Goal: Task Accomplishment & Management: Manage account settings

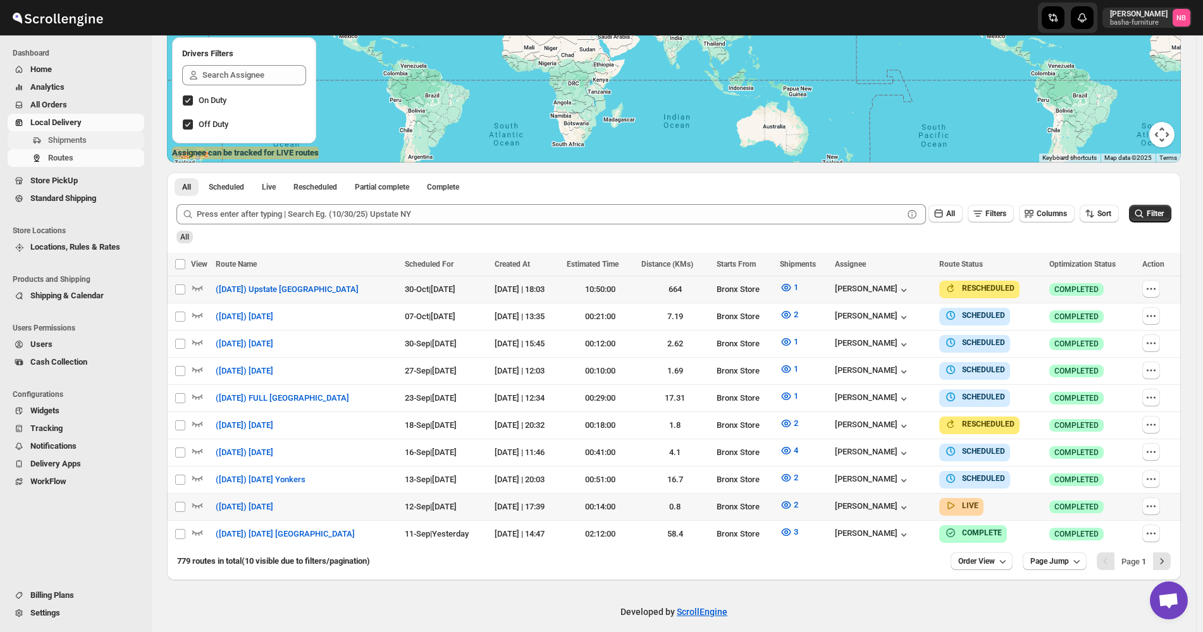
scroll to position [212, 0]
click at [91, 104] on span "All Orders" at bounding box center [85, 105] width 111 height 13
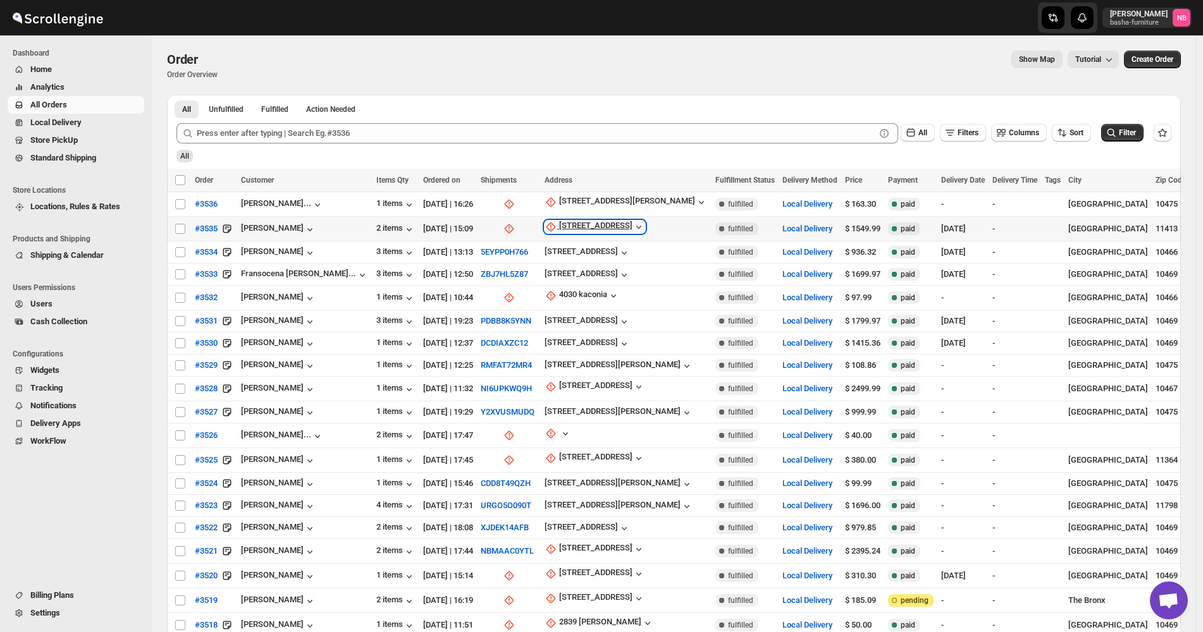
click at [595, 226] on div "[STREET_ADDRESS]" at bounding box center [595, 227] width 73 height 13
click at [577, 285] on button "Update manually" at bounding box center [572, 294] width 90 height 20
select select "US"
select select "[US_STATE]"
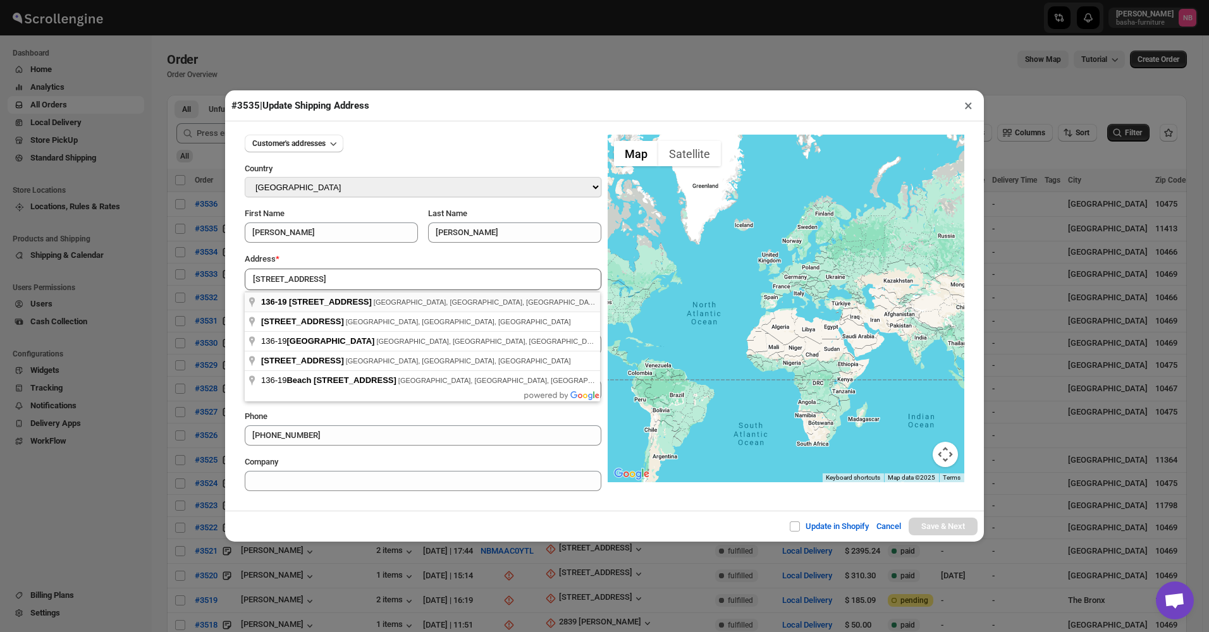
type input "[STREET_ADDRESS]"
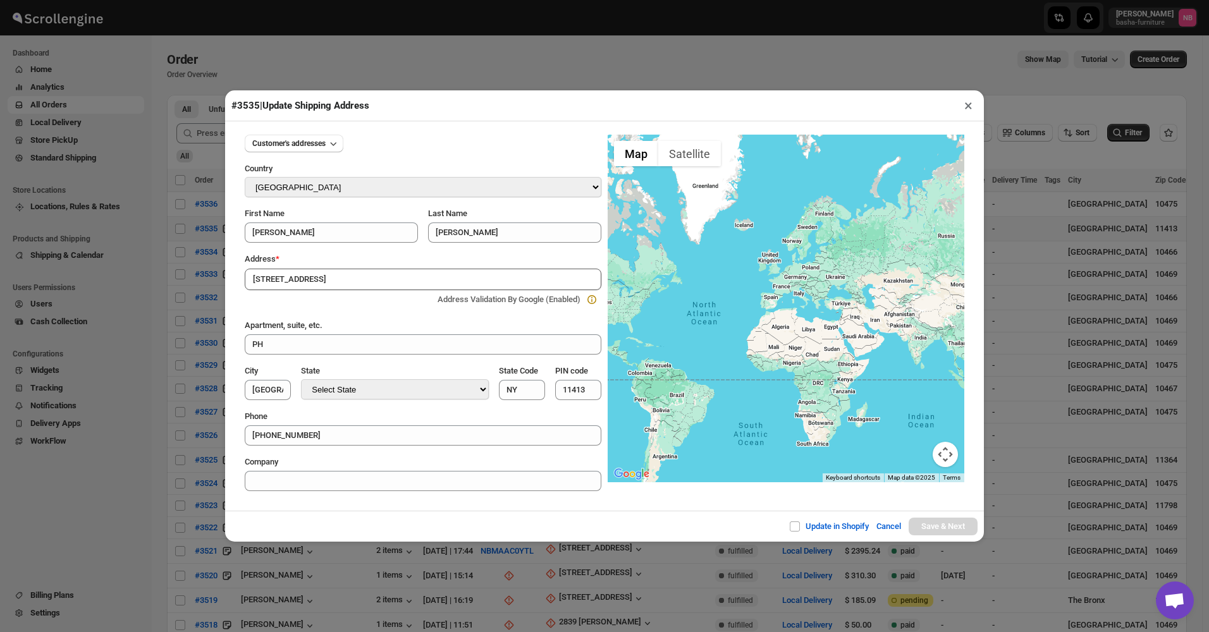
type input "[GEOGRAPHIC_DATA]"
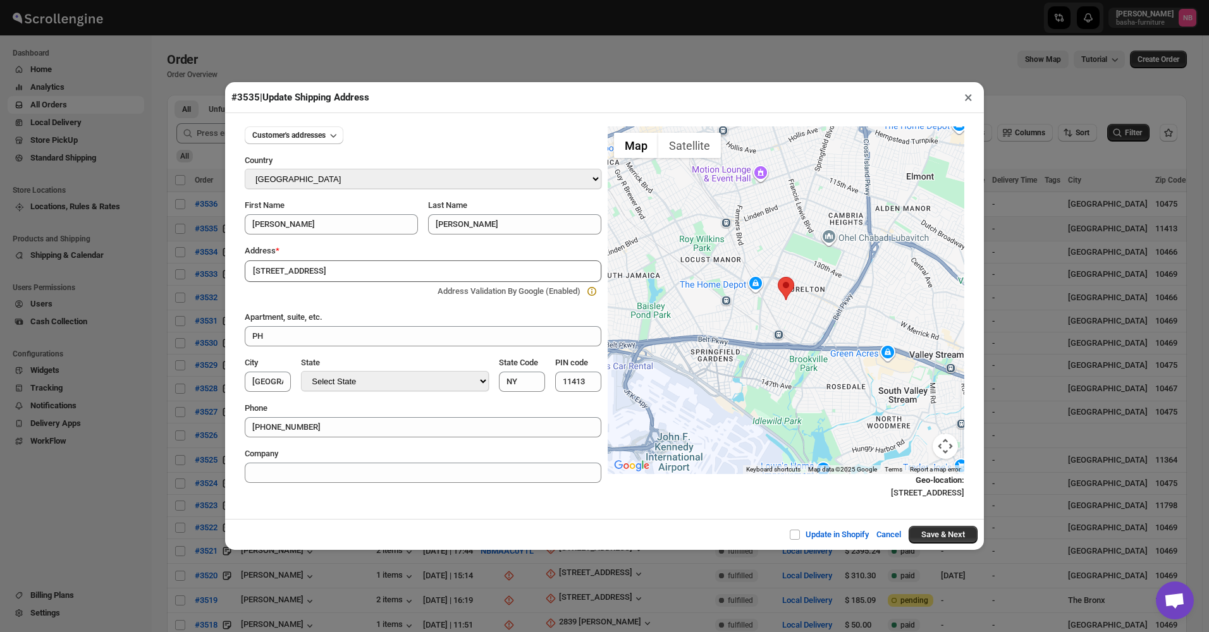
click at [941, 526] on div "Update in Shopify Cancel Save & Next" at bounding box center [604, 534] width 759 height 31
click at [937, 531] on button "Save & Next" at bounding box center [943, 535] width 69 height 18
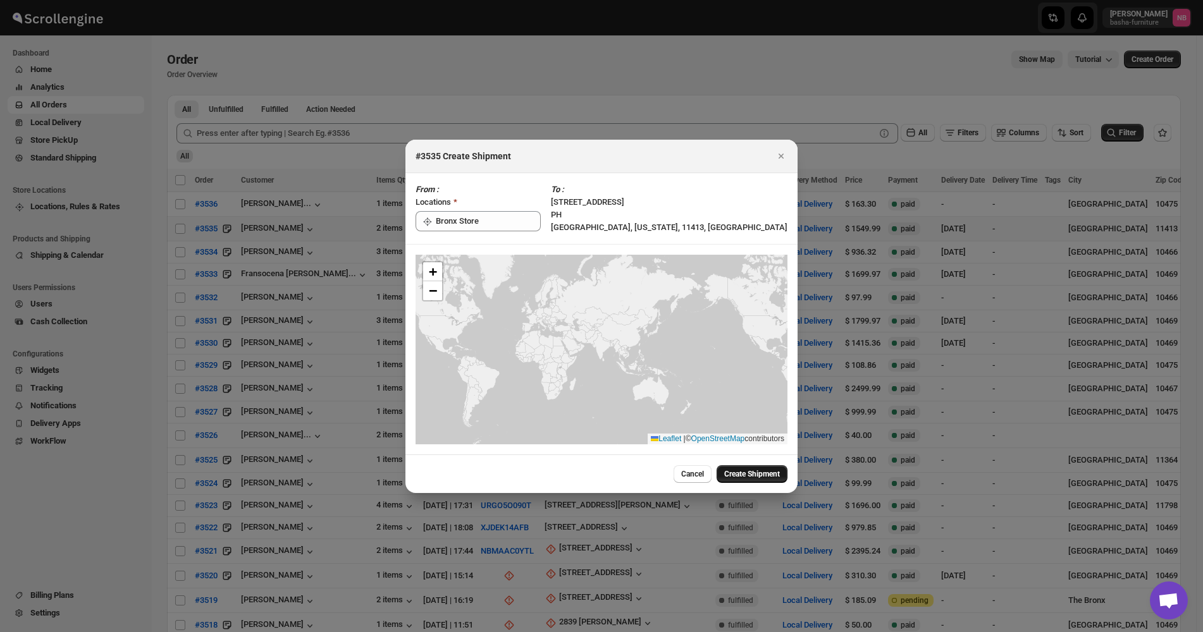
click at [756, 477] on span "Create Shipment" at bounding box center [752, 474] width 56 height 10
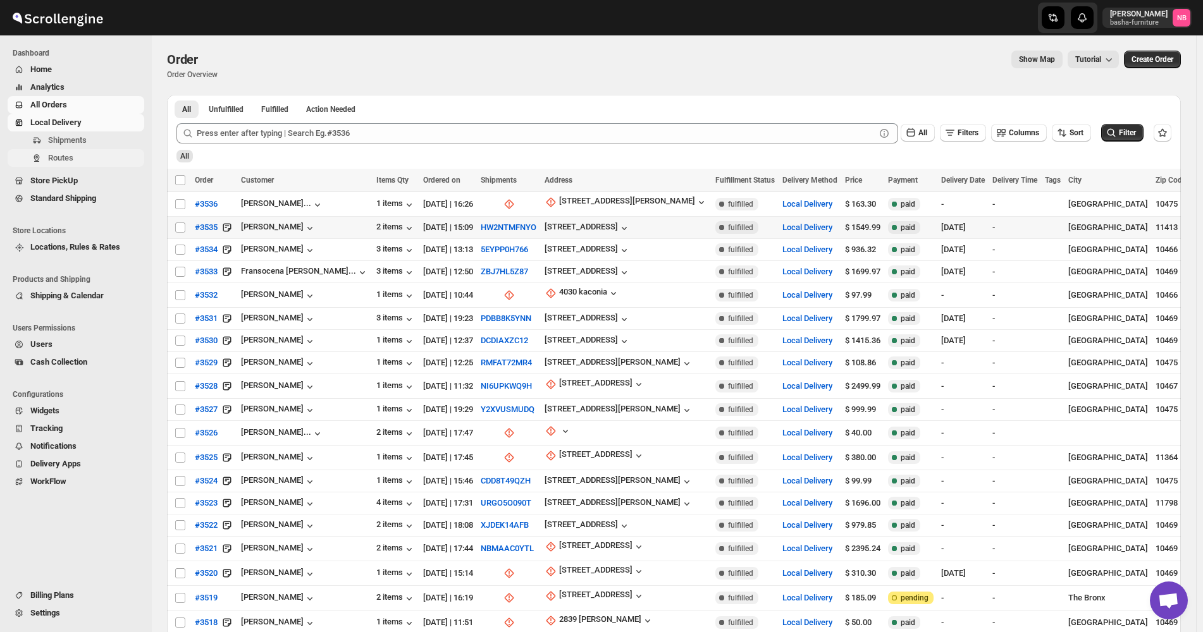
click at [72, 161] on span "Routes" at bounding box center [60, 157] width 25 height 9
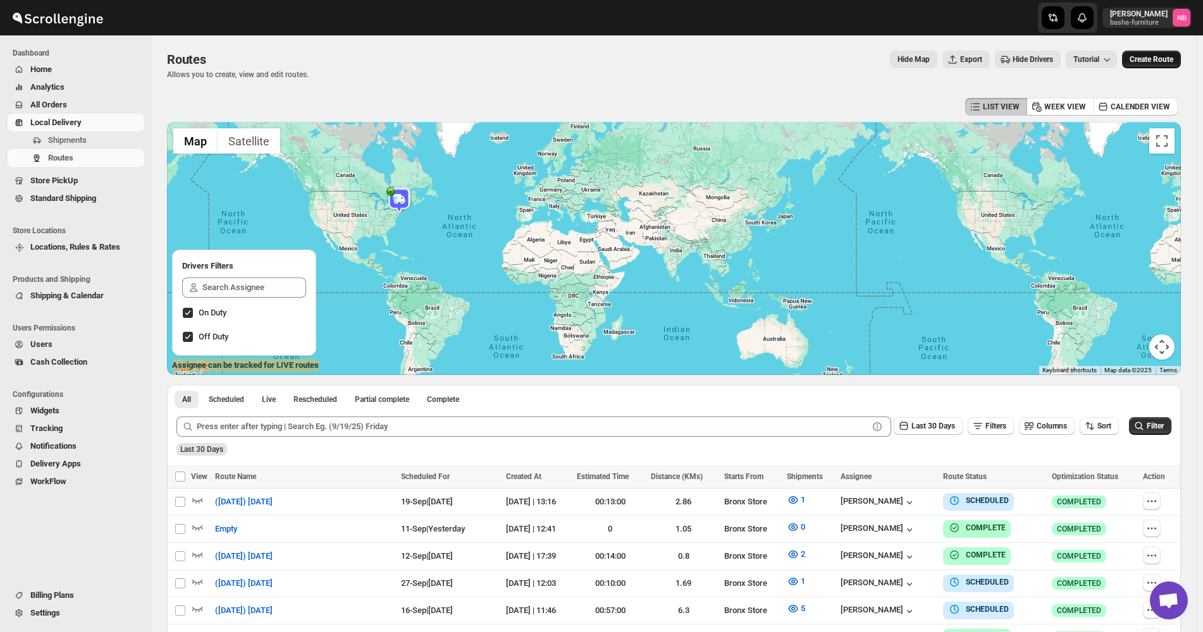
click at [1154, 61] on span "Create Route" at bounding box center [1151, 59] width 44 height 10
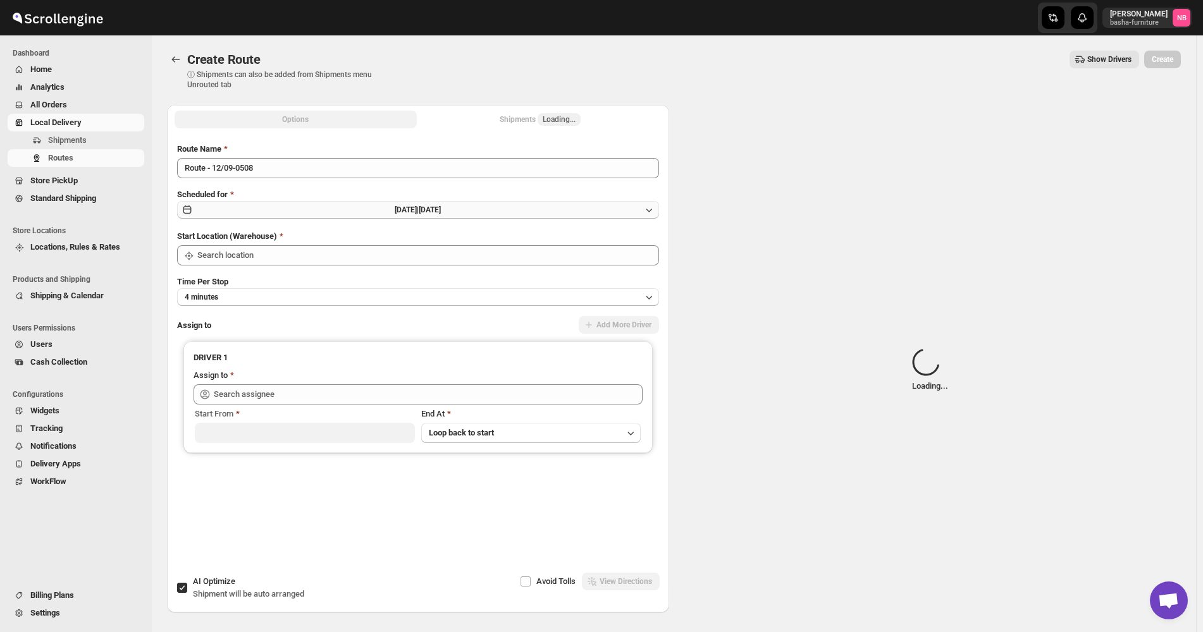
type input "Not Available"
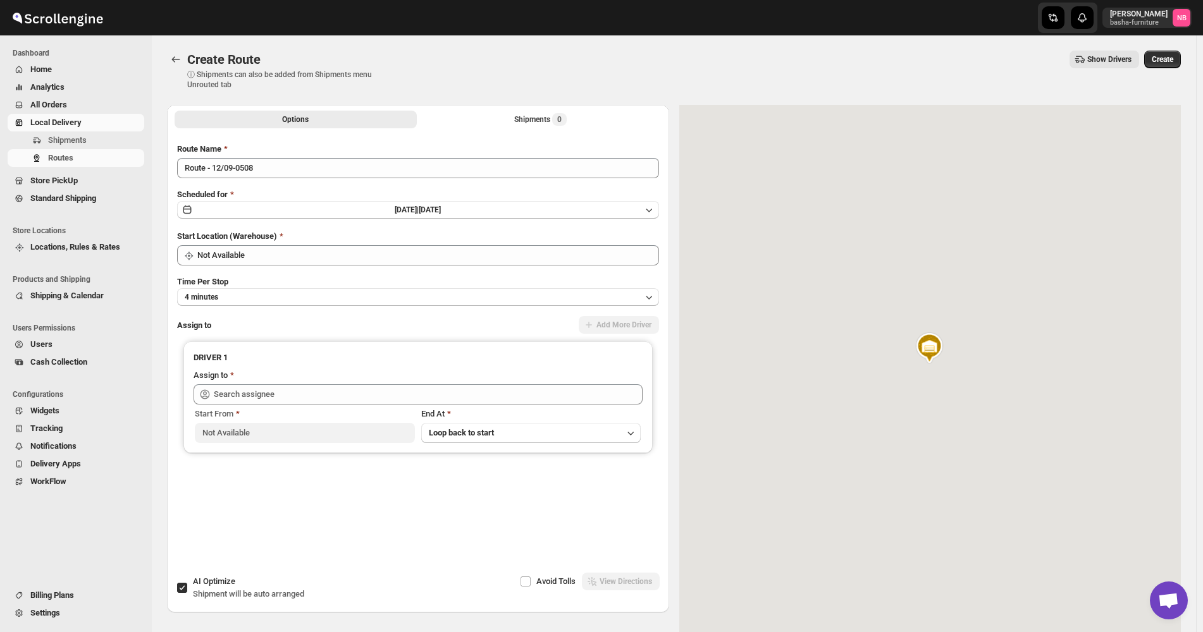
click at [488, 200] on div "Scheduled for [DATE] | [DATE]" at bounding box center [418, 204] width 482 height 32
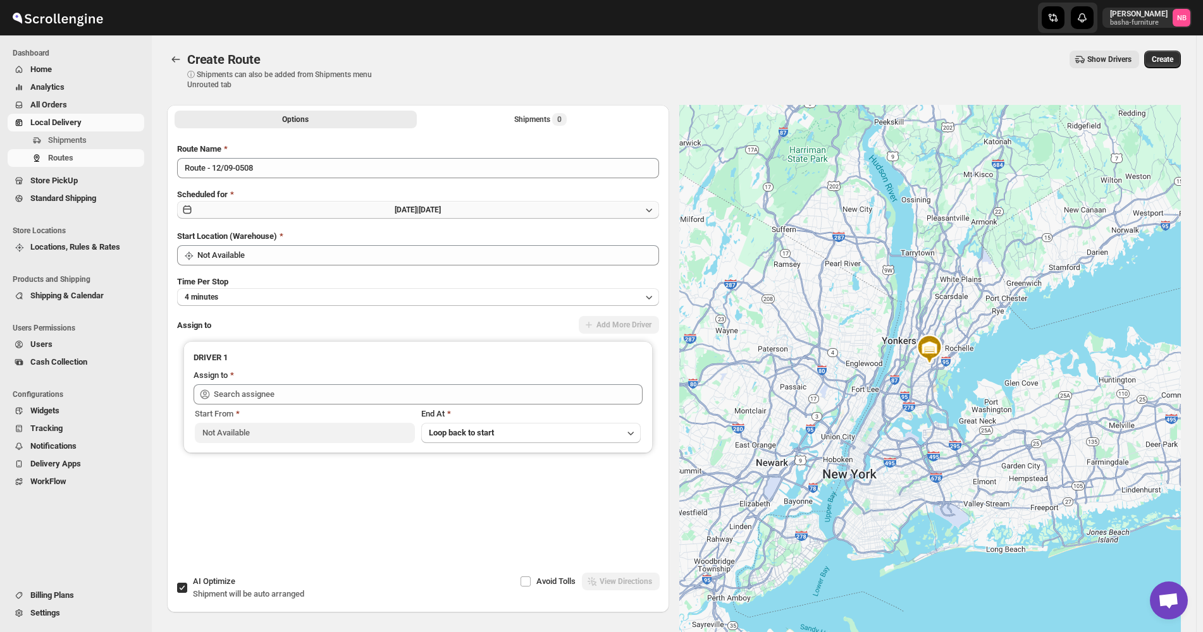
click at [484, 215] on button "[DATE] | [DATE]" at bounding box center [418, 210] width 482 height 18
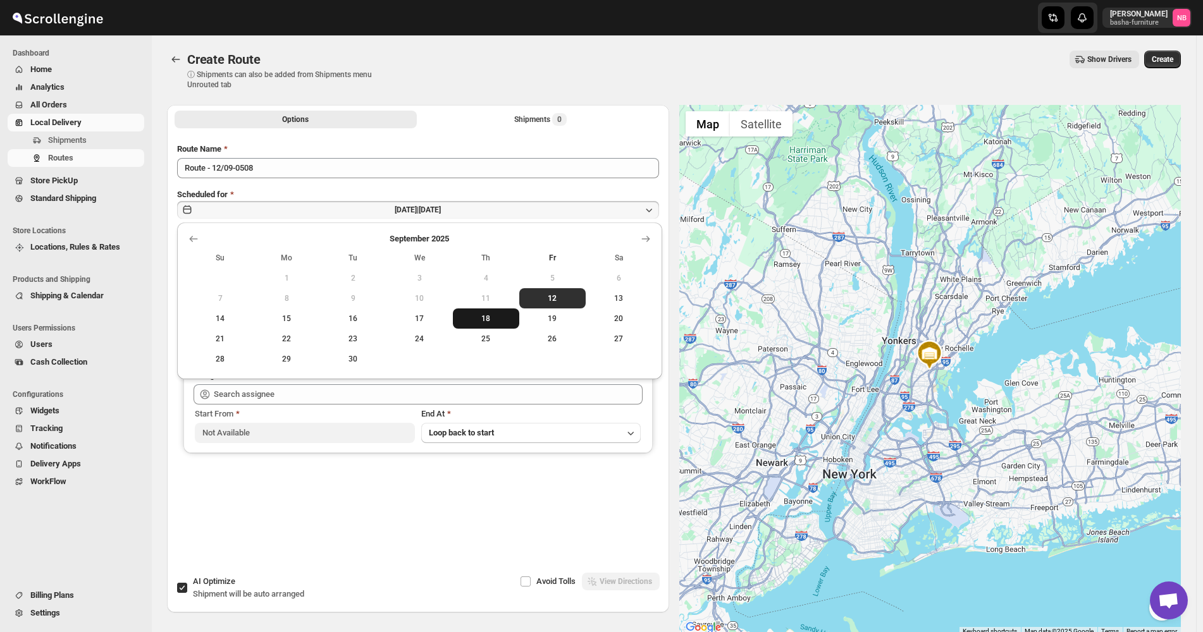
click at [489, 324] on button "18" at bounding box center [486, 319] width 66 height 20
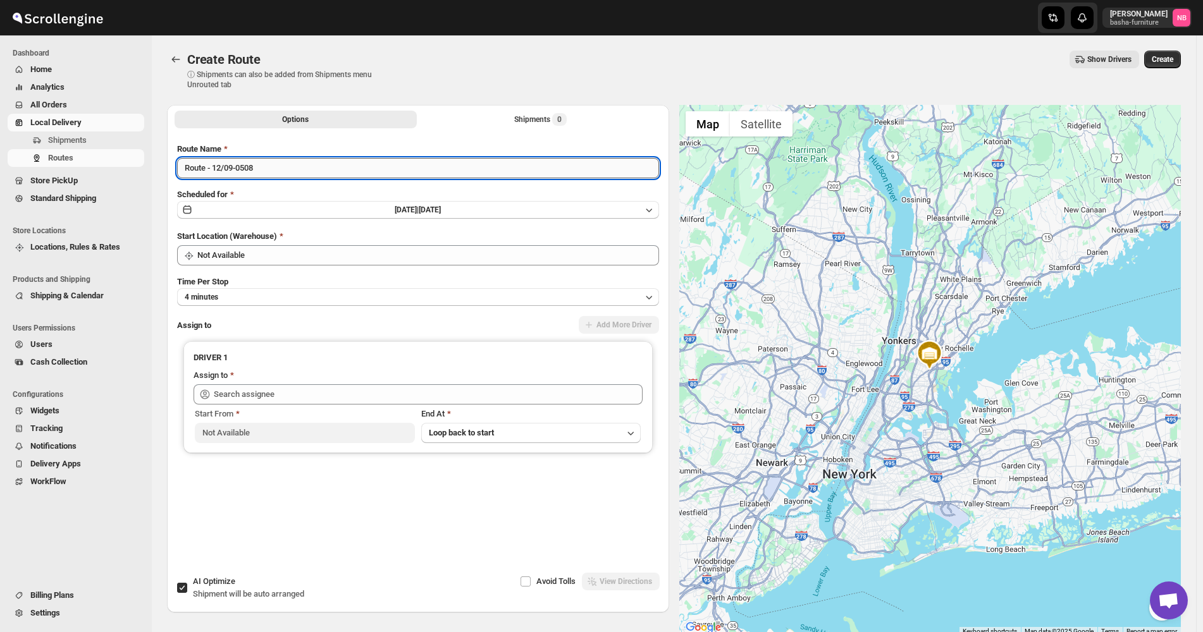
click at [358, 171] on input "Route - 12/09-0508" at bounding box center [418, 168] width 482 height 20
type input "([DATE]) [DATE] [GEOGRAPHIC_DATA]"
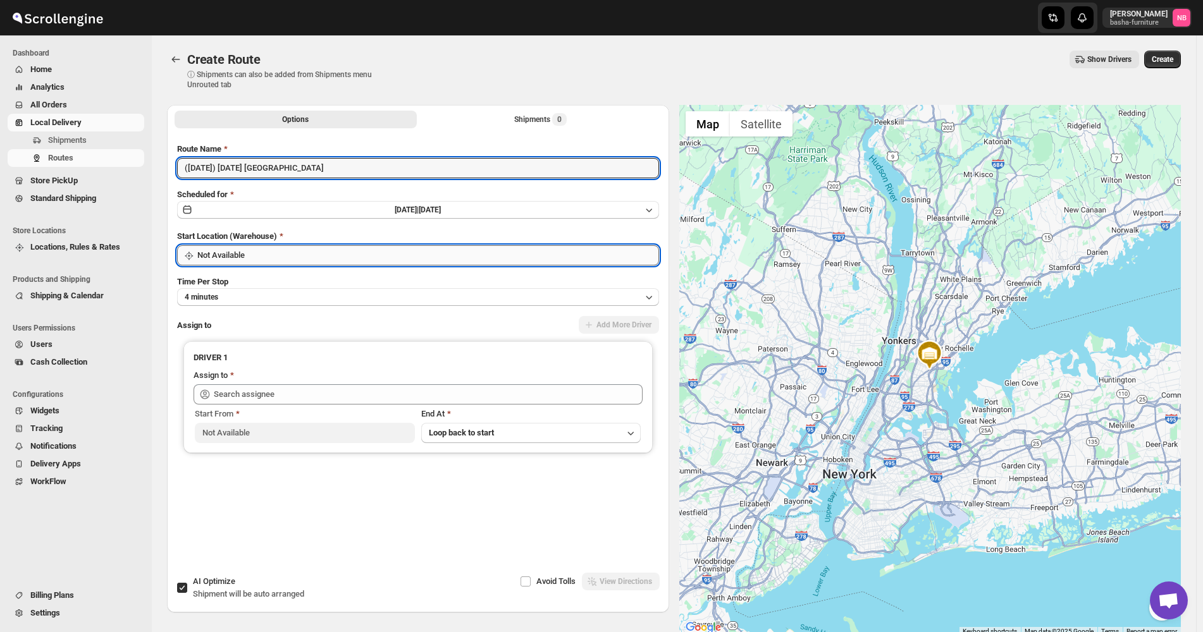
click at [284, 251] on input "Not Available" at bounding box center [428, 255] width 462 height 20
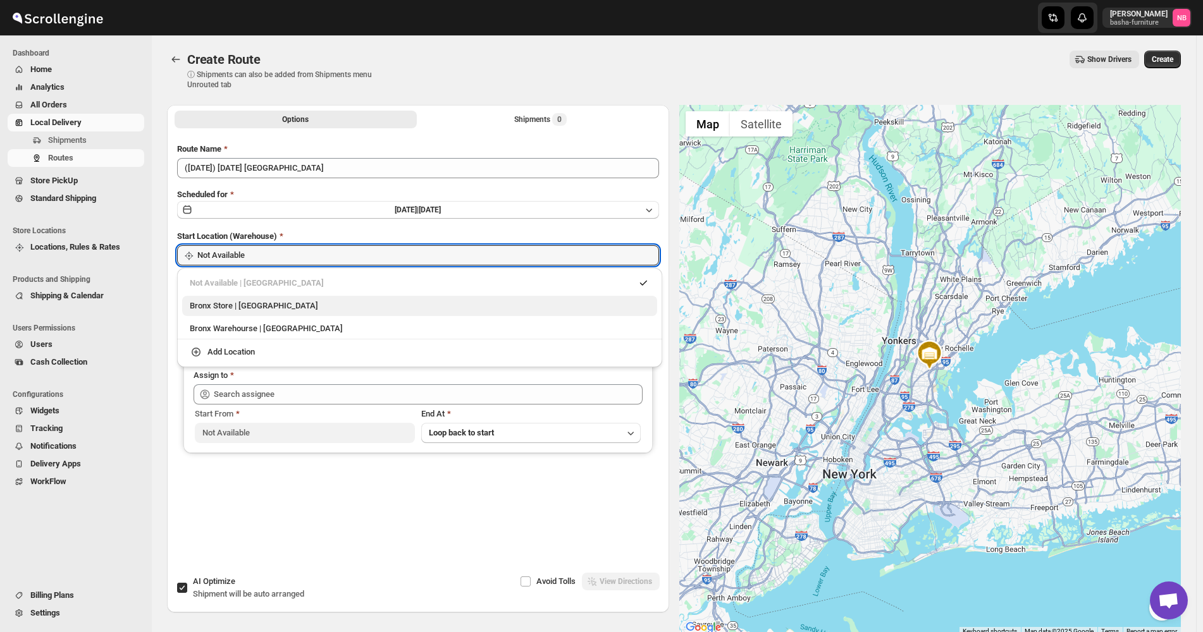
click at [262, 310] on div "Bronx Store | [GEOGRAPHIC_DATA]" at bounding box center [420, 306] width 460 height 13
type input "Bronx Store"
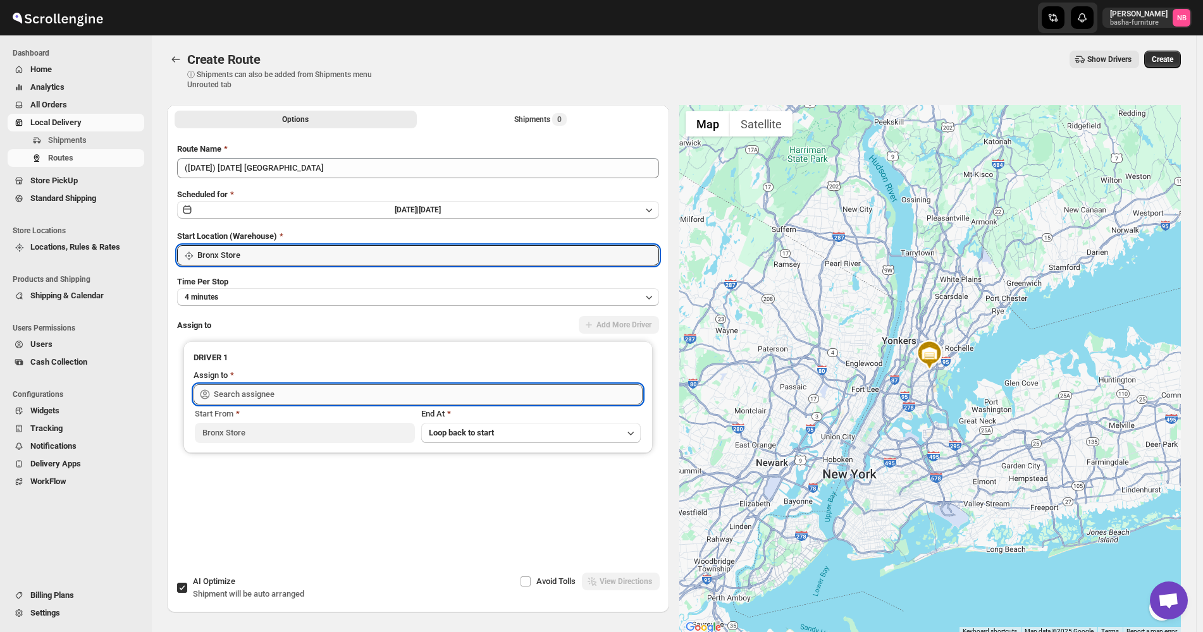
drag, startPoint x: 279, startPoint y: 387, endPoint x: 278, endPoint y: 402, distance: 15.2
click at [279, 388] on input "text" at bounding box center [428, 394] width 429 height 20
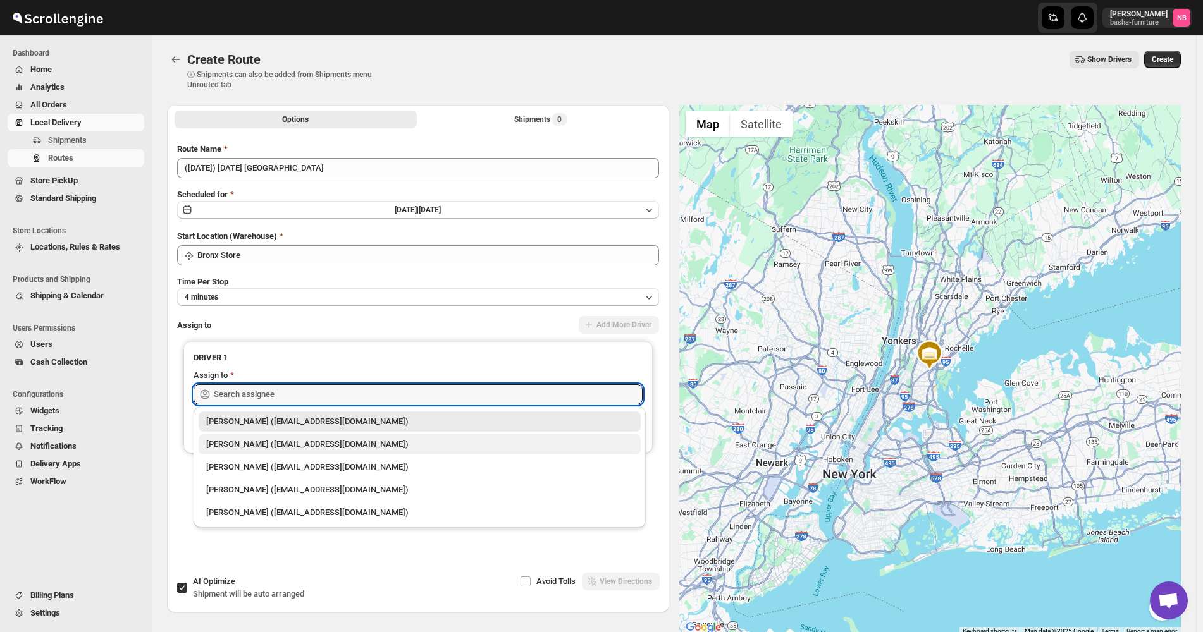
click at [281, 447] on div "[PERSON_NAME] ([EMAIL_ADDRESS][DOMAIN_NAME])" at bounding box center [419, 444] width 427 height 13
type input "[PERSON_NAME] ([EMAIL_ADDRESS][DOMAIN_NAME])"
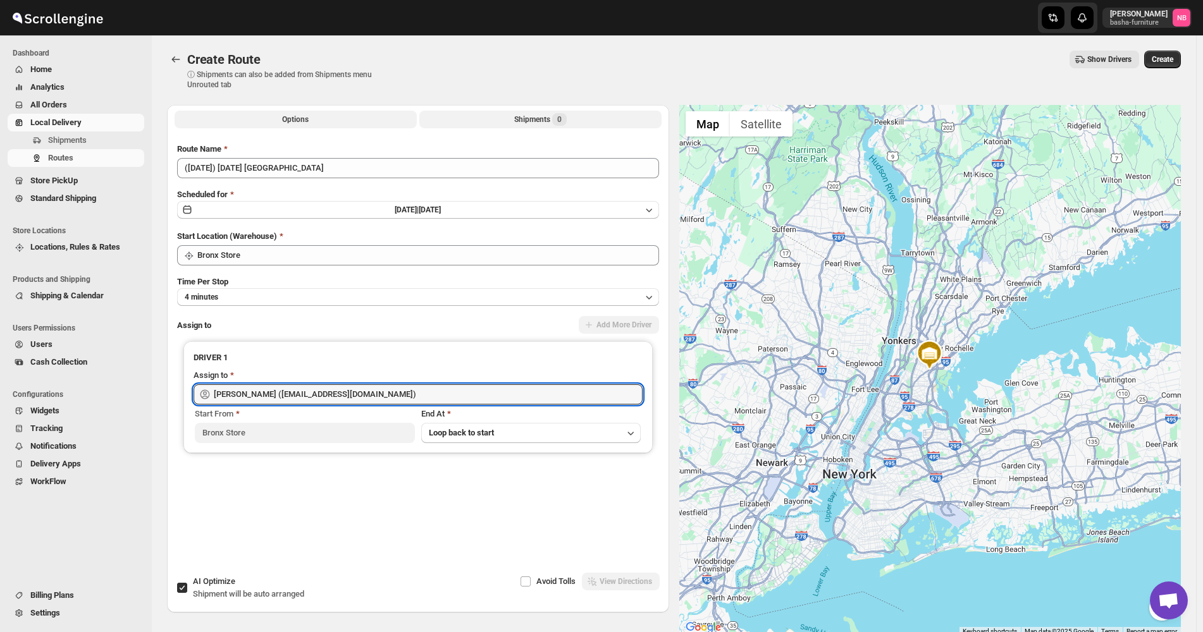
click at [521, 120] on div "Shipments 0" at bounding box center [540, 119] width 52 height 13
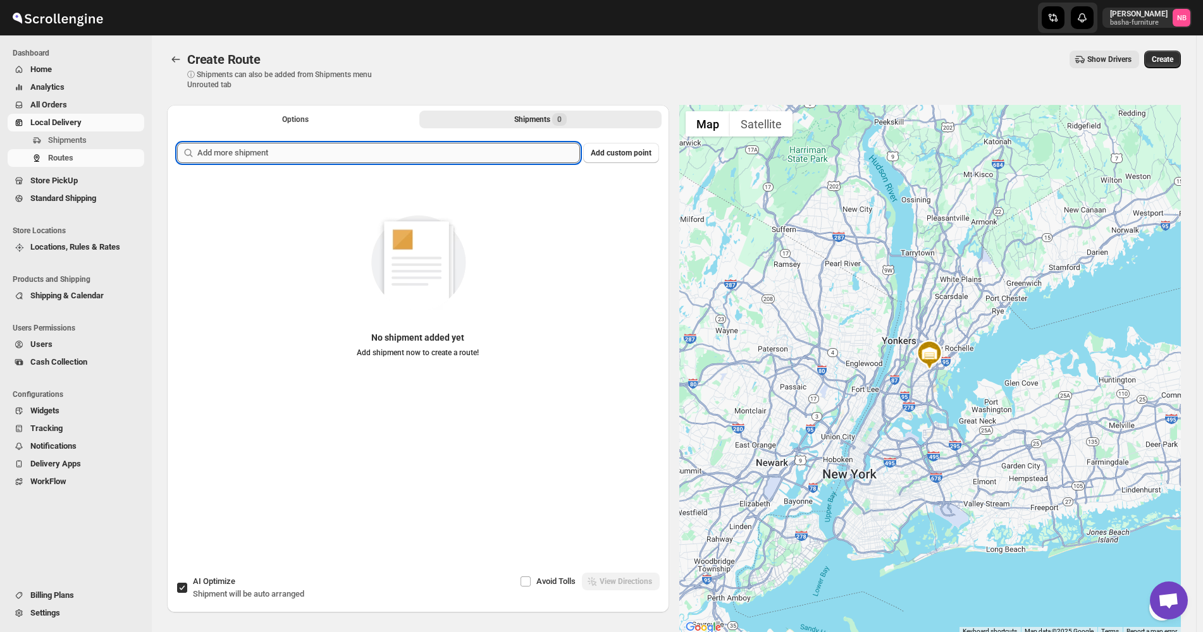
click at [453, 156] on input "text" at bounding box center [388, 153] width 383 height 20
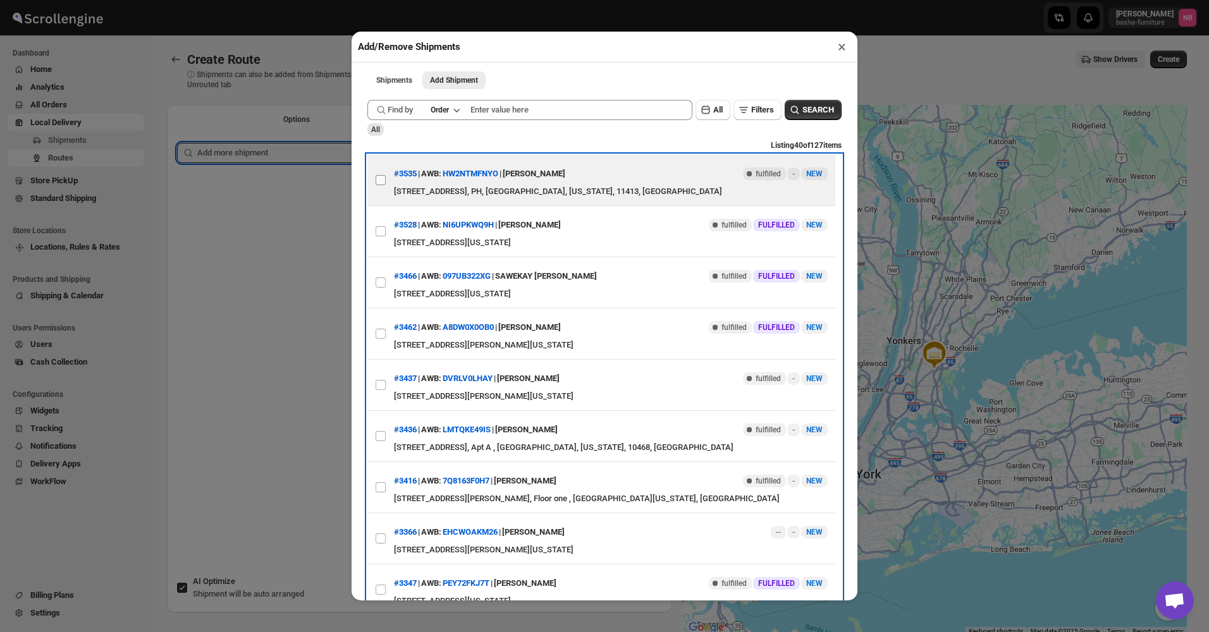
click at [374, 178] on label "View details for 68c48bc08f29d9ce0bed91f0" at bounding box center [380, 180] width 27 height 51
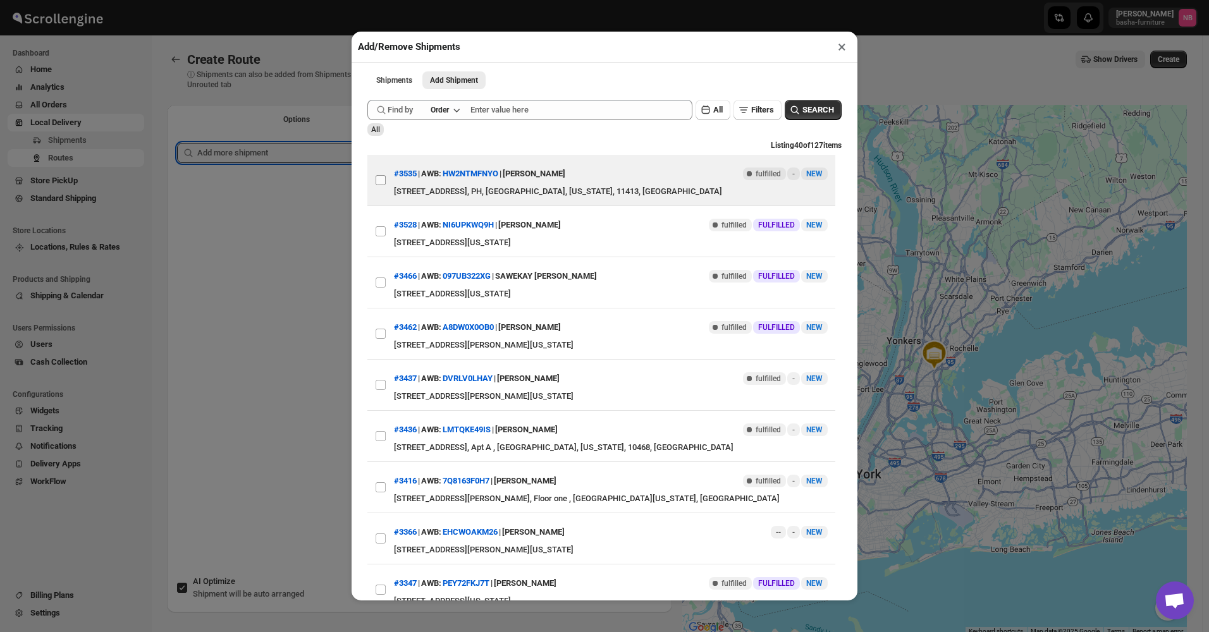
click at [376, 178] on input "View details for 68c48bc08f29d9ce0bed91f0" at bounding box center [381, 180] width 10 height 10
checkbox input "true"
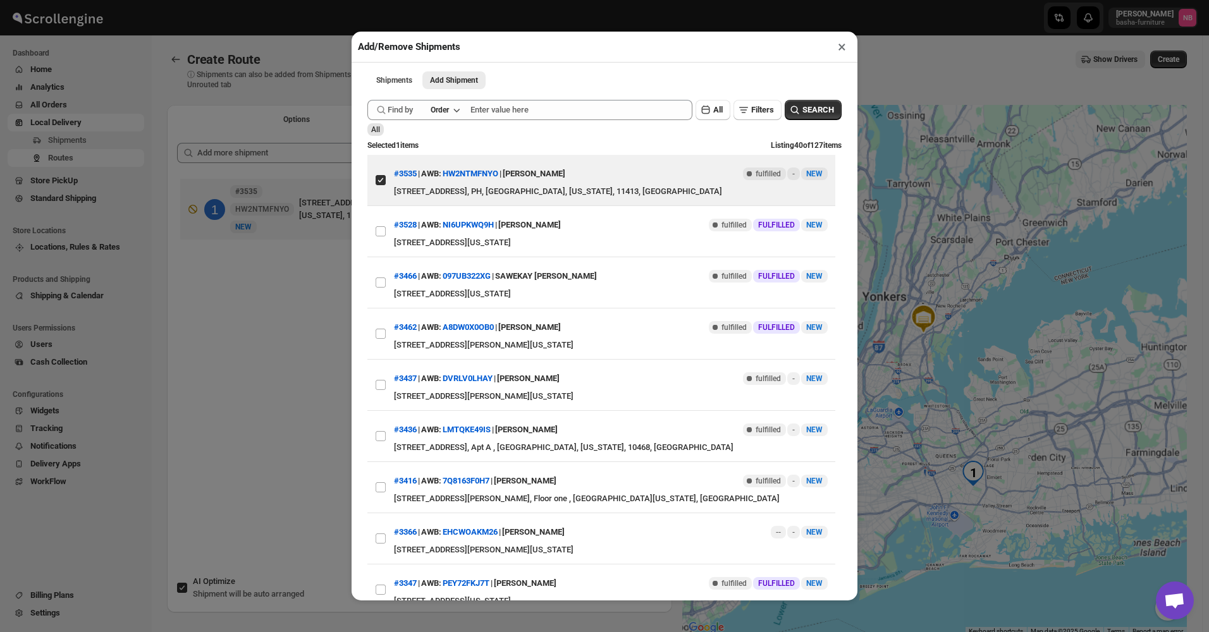
click at [272, 334] on div "Add/Remove Shipments × Shipments Add Shipment More views Shipments Add Shipment…" at bounding box center [604, 316] width 1209 height 632
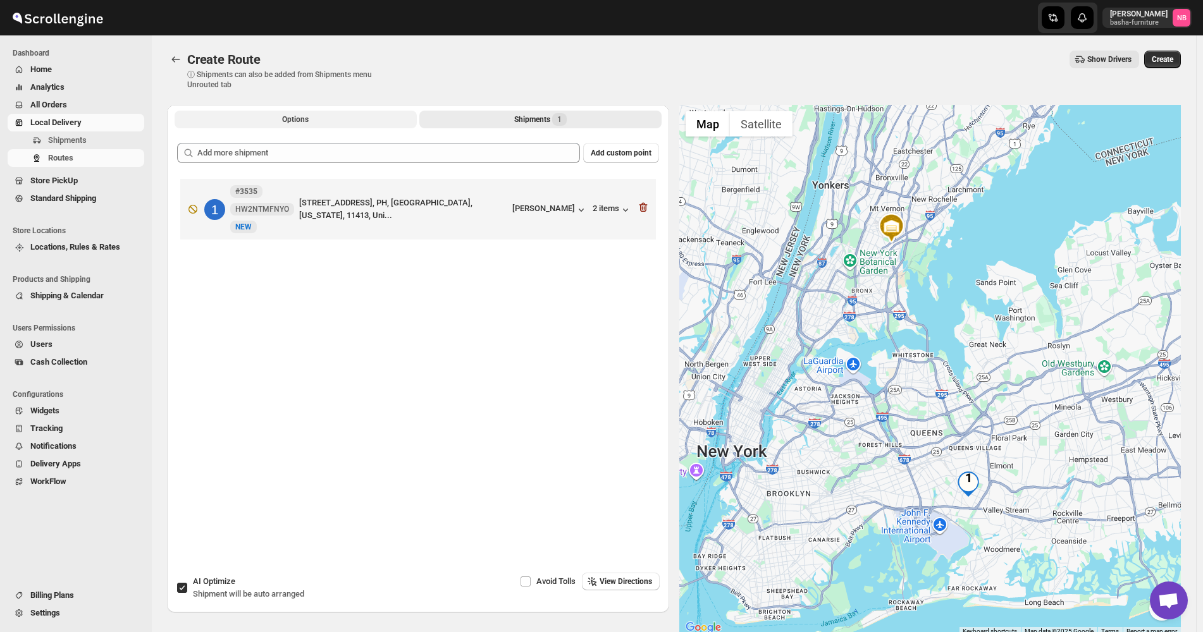
click at [319, 120] on button "Options" at bounding box center [296, 120] width 242 height 18
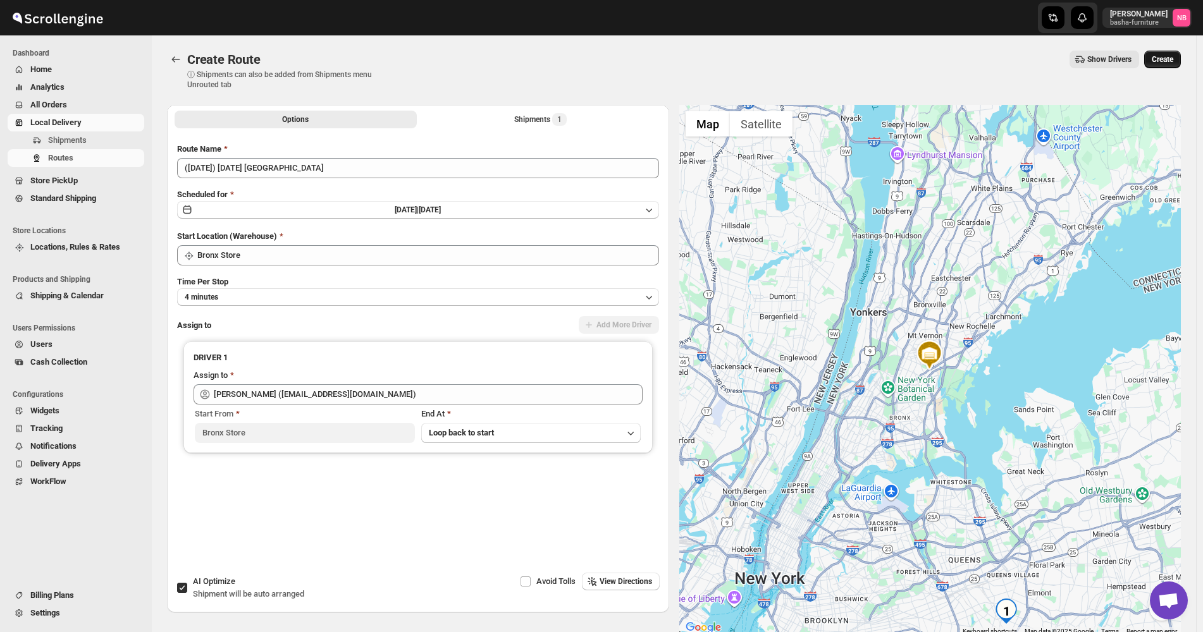
click at [1161, 62] on span "Create" at bounding box center [1161, 59] width 21 height 10
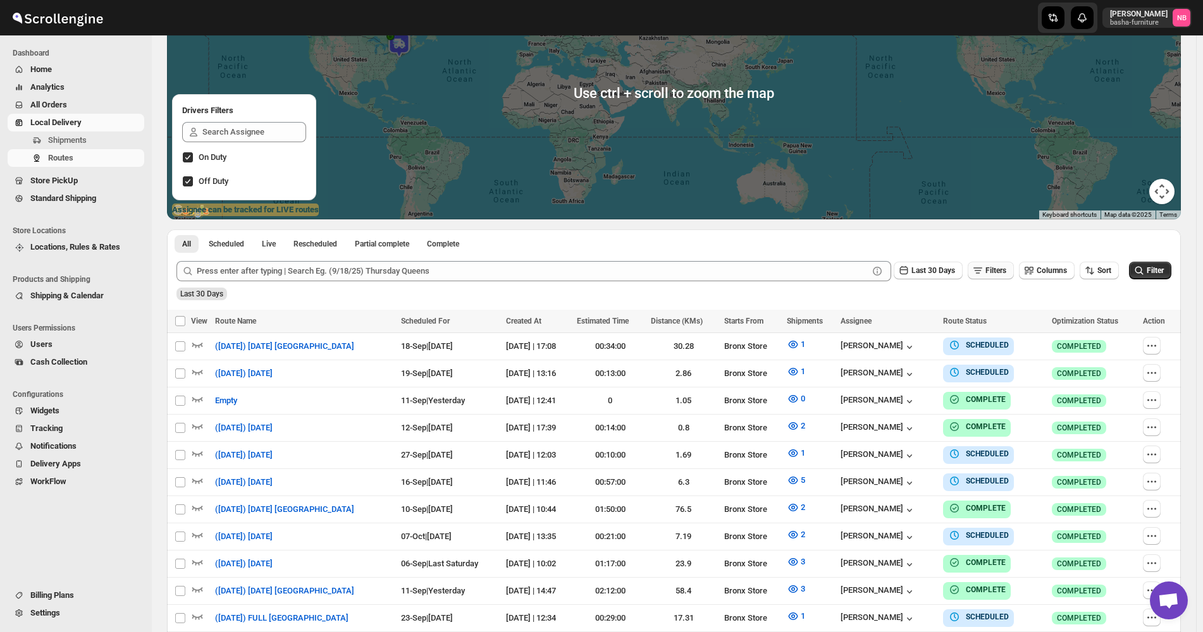
scroll to position [253, 0]
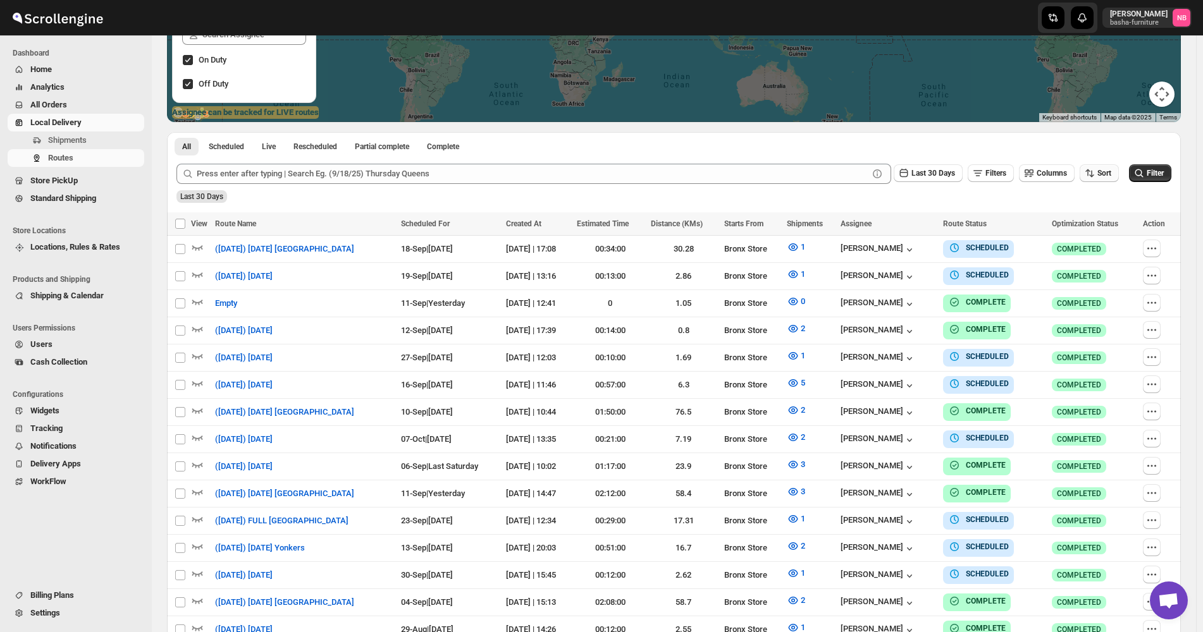
click at [1096, 171] on icon "button" at bounding box center [1089, 173] width 13 height 13
click at [1098, 241] on div "Due Date" at bounding box center [1084, 241] width 34 height 13
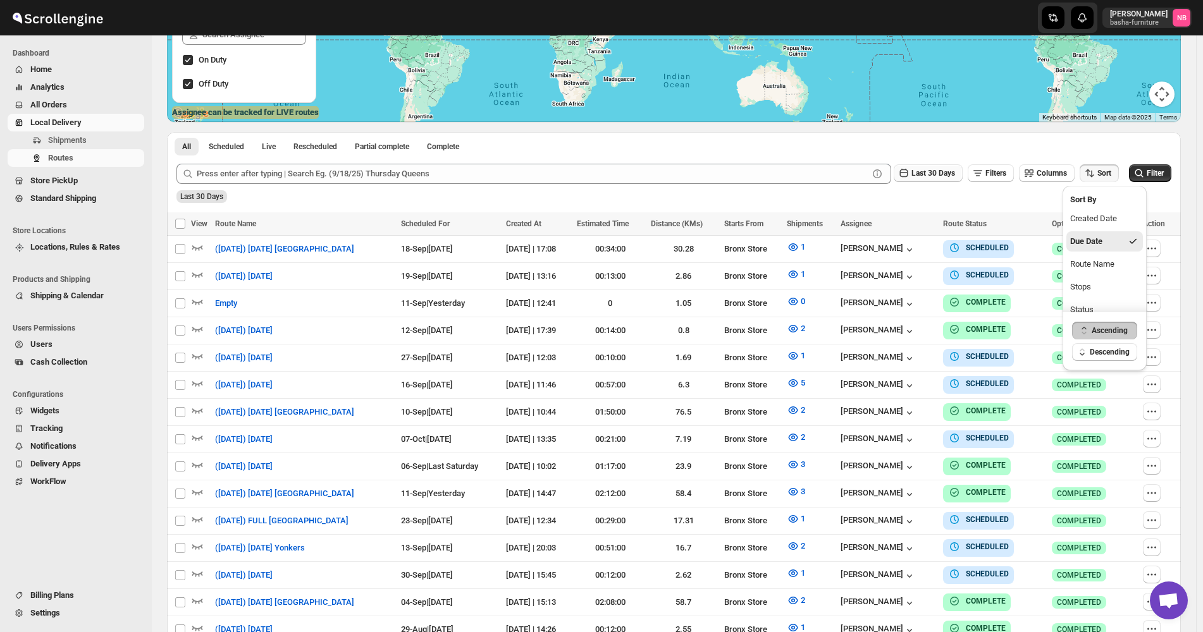
click at [947, 176] on span "Last 30 Days" at bounding box center [933, 173] width 44 height 9
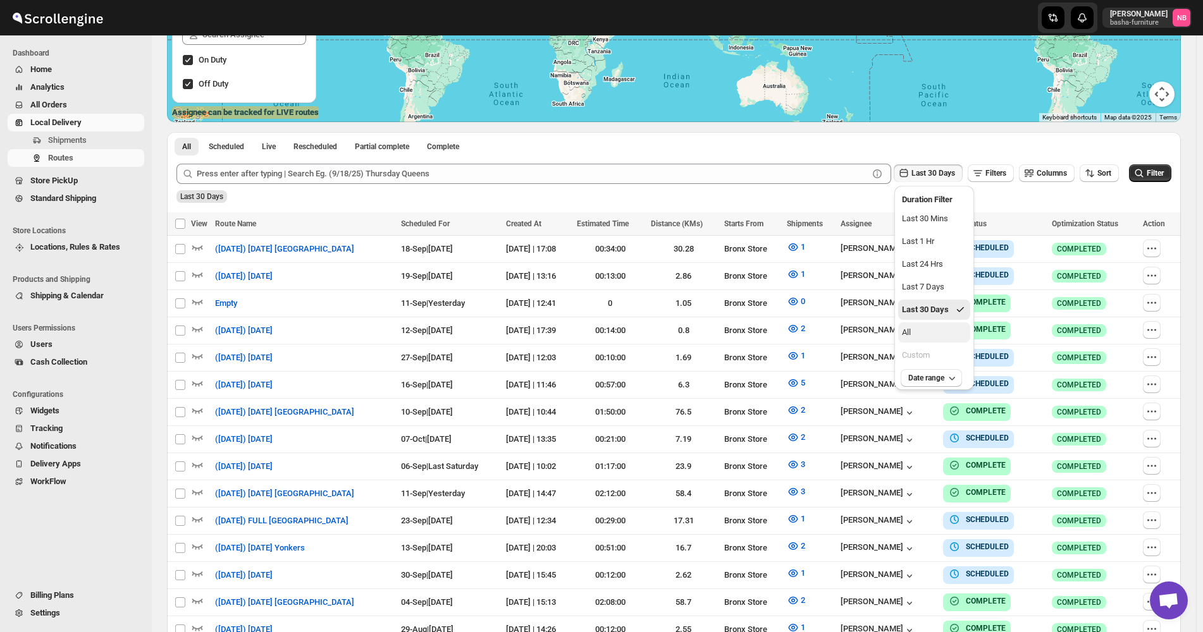
click at [955, 334] on button "All" at bounding box center [934, 332] width 72 height 20
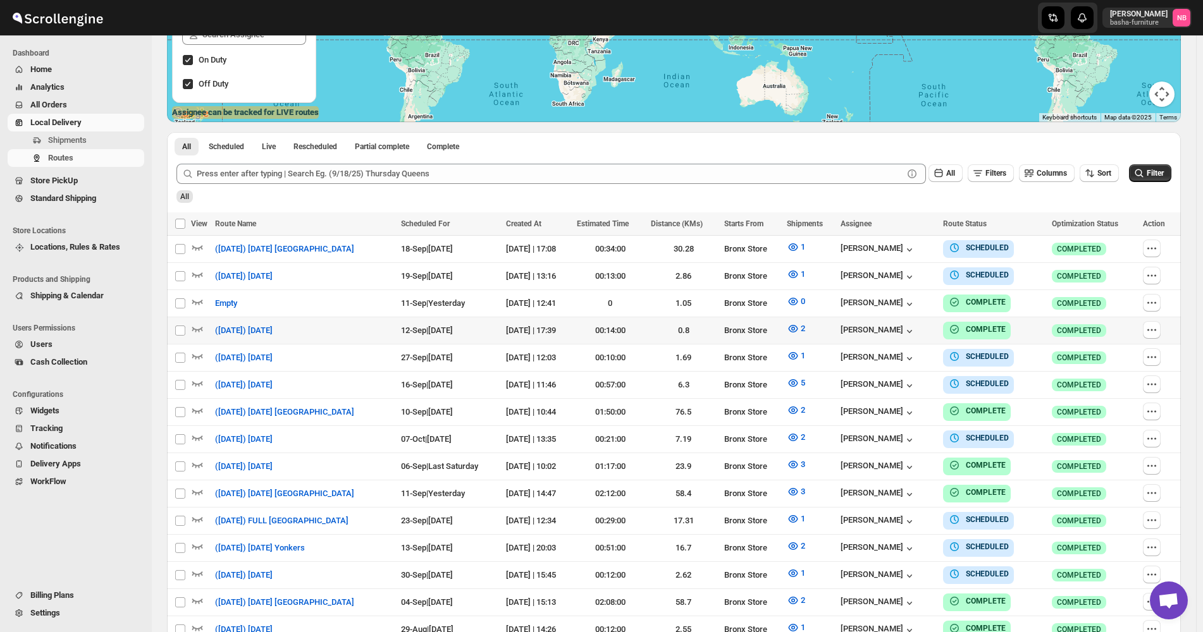
click at [1145, 171] on icon "submit" at bounding box center [1138, 173] width 13 height 13
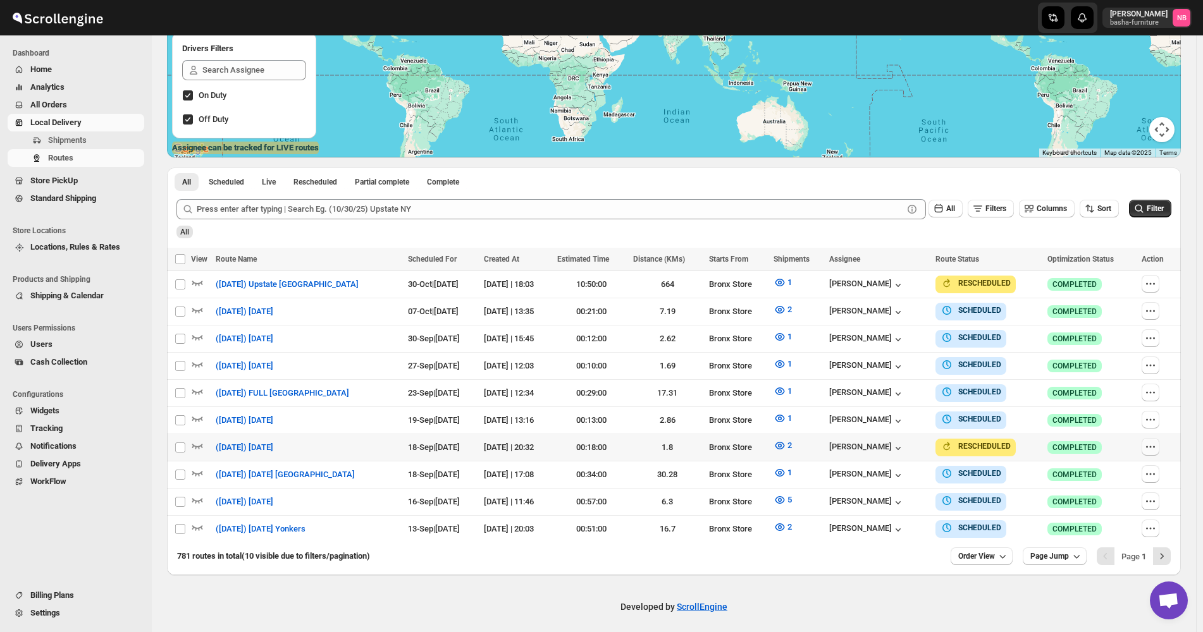
click at [1154, 448] on icon "button" at bounding box center [1150, 447] width 13 height 13
checkbox input "true"
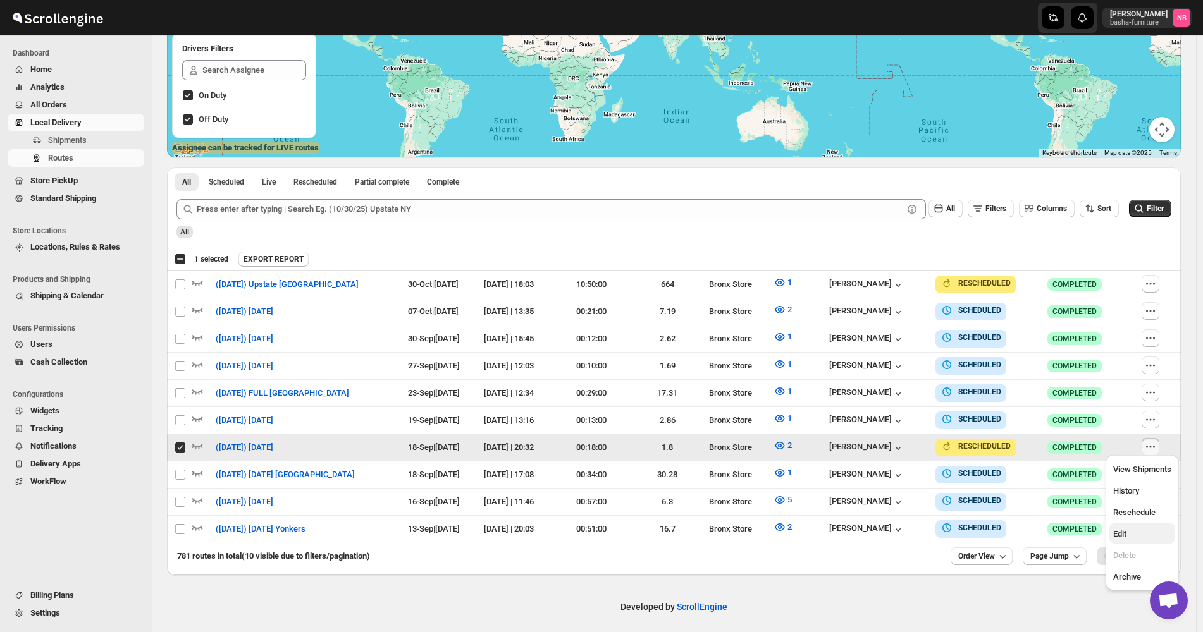
click at [1141, 536] on span "Edit" at bounding box center [1142, 534] width 58 height 13
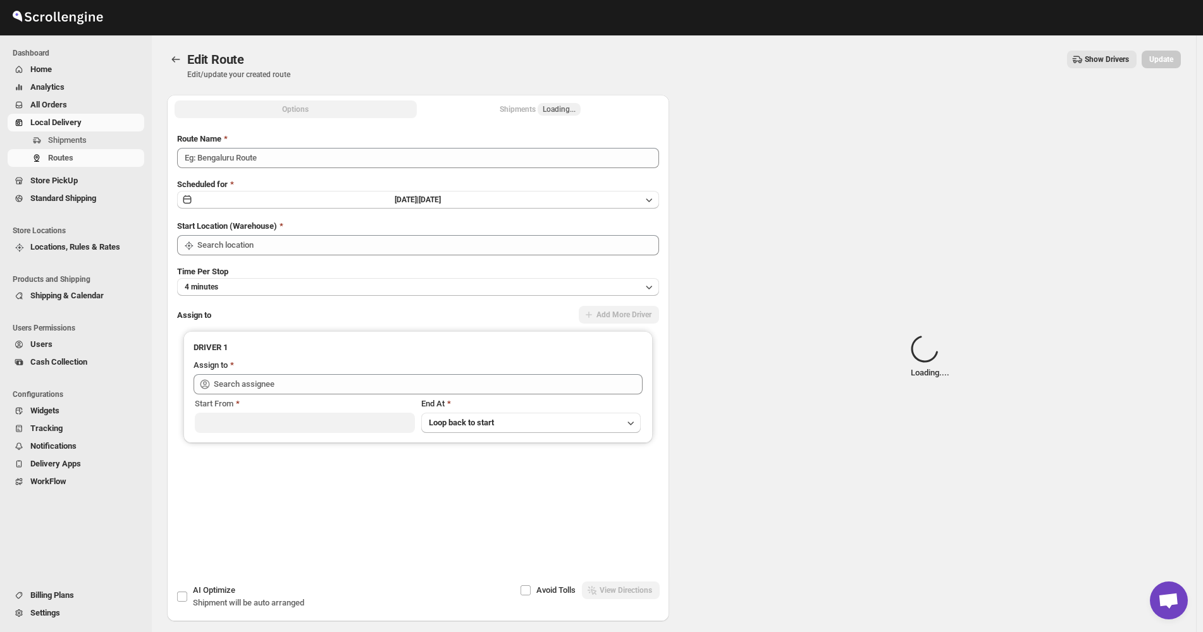
type input "([DATE]) [DATE]"
type input "Bronx Store"
type input "[PERSON_NAME] ([EMAIL_ADDRESS][DOMAIN_NAME])"
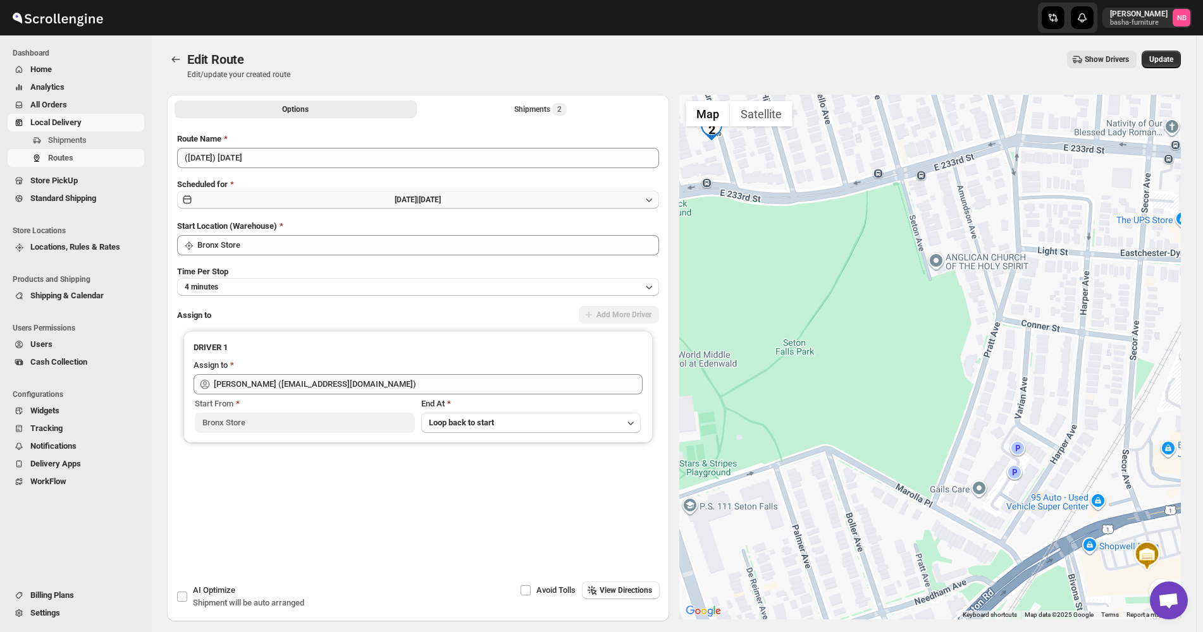
click at [537, 199] on button "[DATE] | [DATE]" at bounding box center [418, 200] width 482 height 18
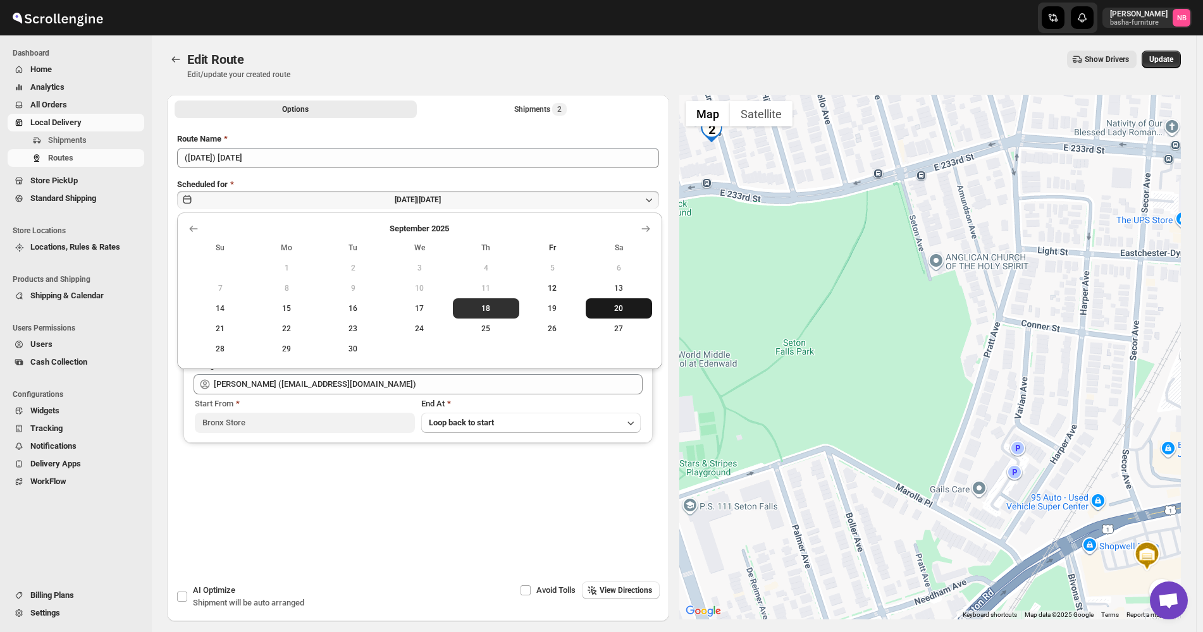
click at [622, 307] on span "20" at bounding box center [619, 309] width 56 height 10
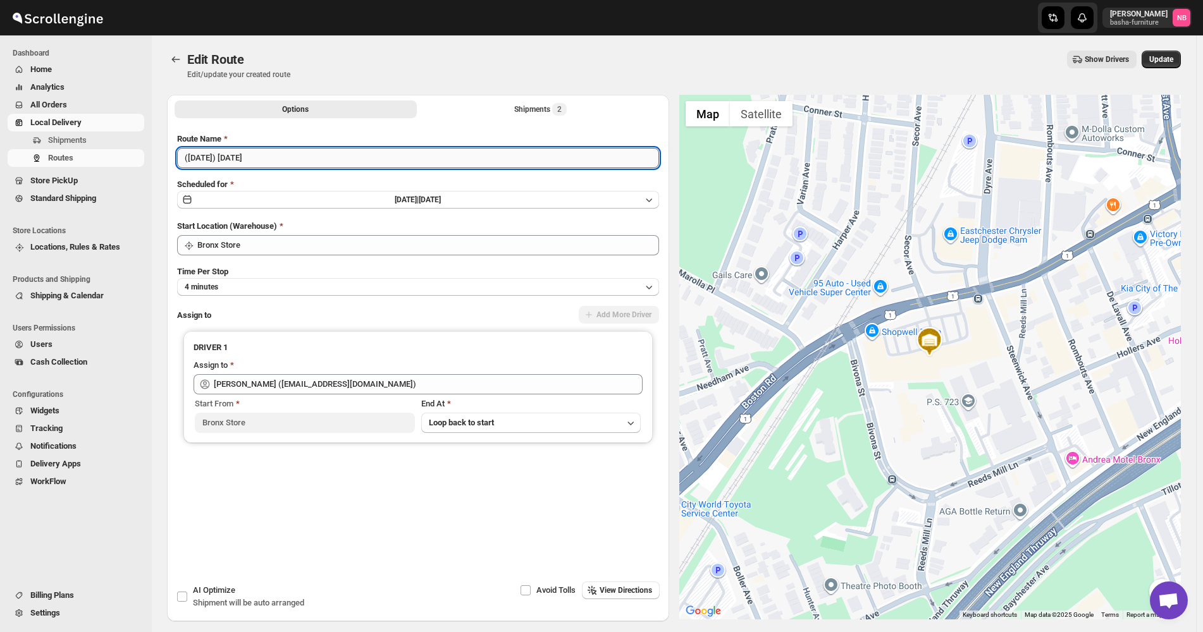
click at [203, 155] on input "([DATE]) [DATE]" at bounding box center [418, 158] width 482 height 20
click at [245, 154] on input "([DATE]) [DATE]" at bounding box center [418, 158] width 482 height 20
type input "([DATE]) [DATE]"
click at [1155, 62] on span "Update" at bounding box center [1161, 59] width 24 height 10
